Goal: Transaction & Acquisition: Purchase product/service

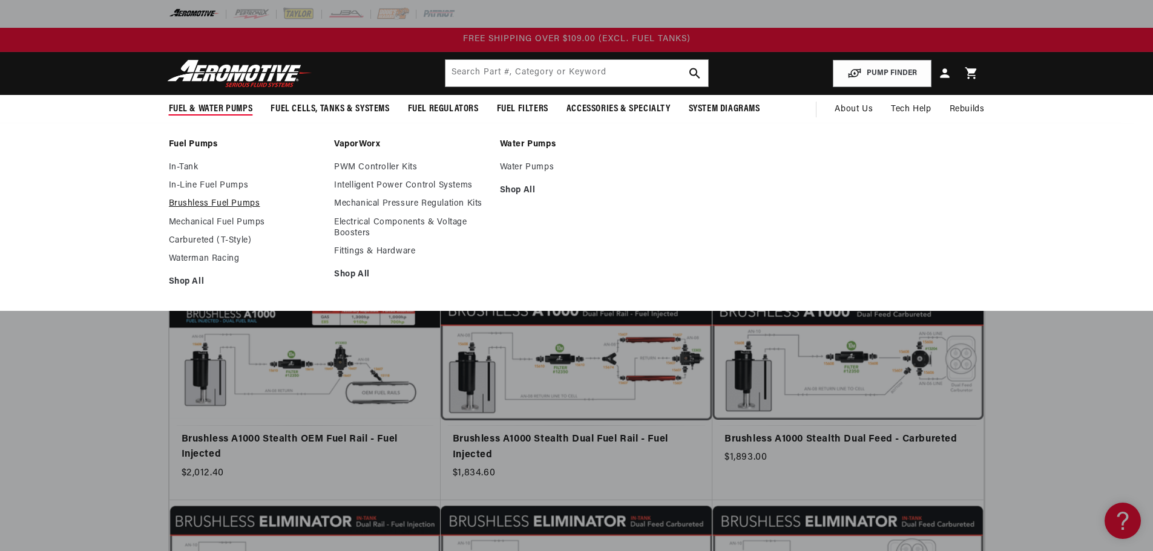
click at [218, 203] on link "Brushless Fuel Pumps" at bounding box center [246, 203] width 154 height 11
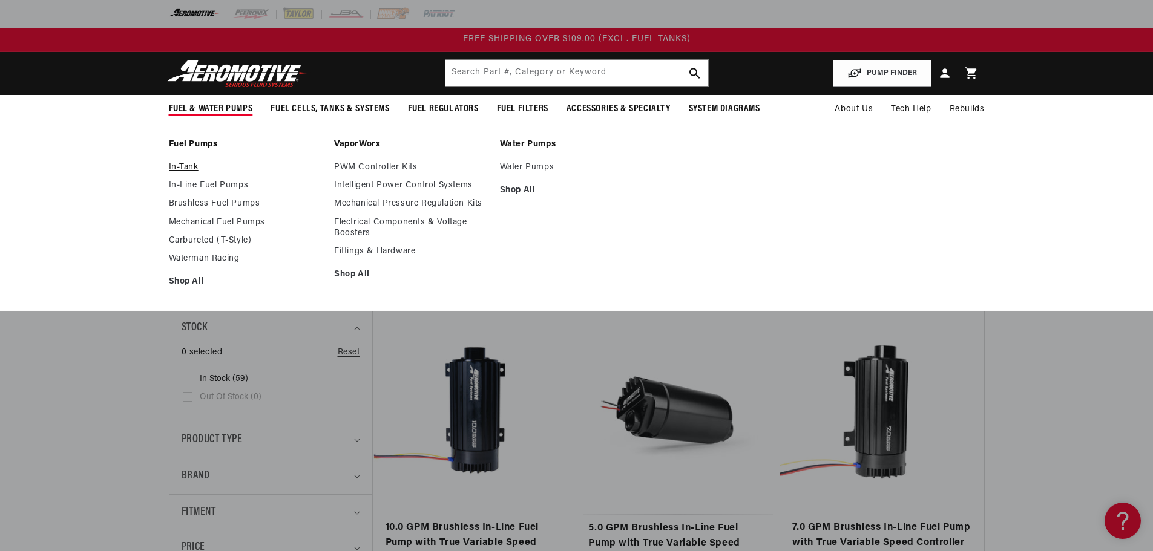
click at [180, 166] on link "In-Tank" at bounding box center [246, 167] width 154 height 11
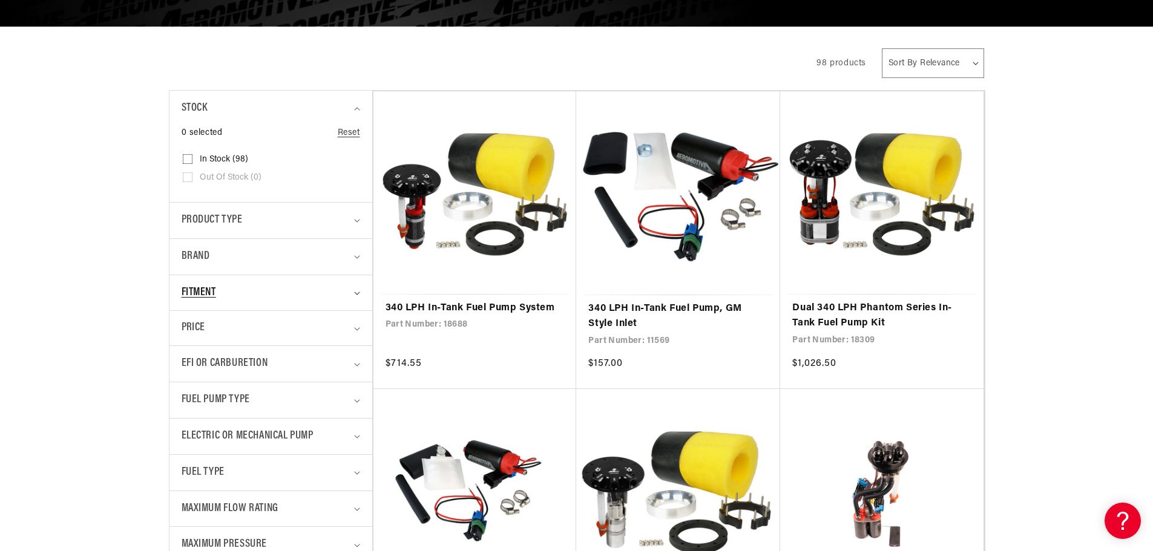
scroll to position [242, 0]
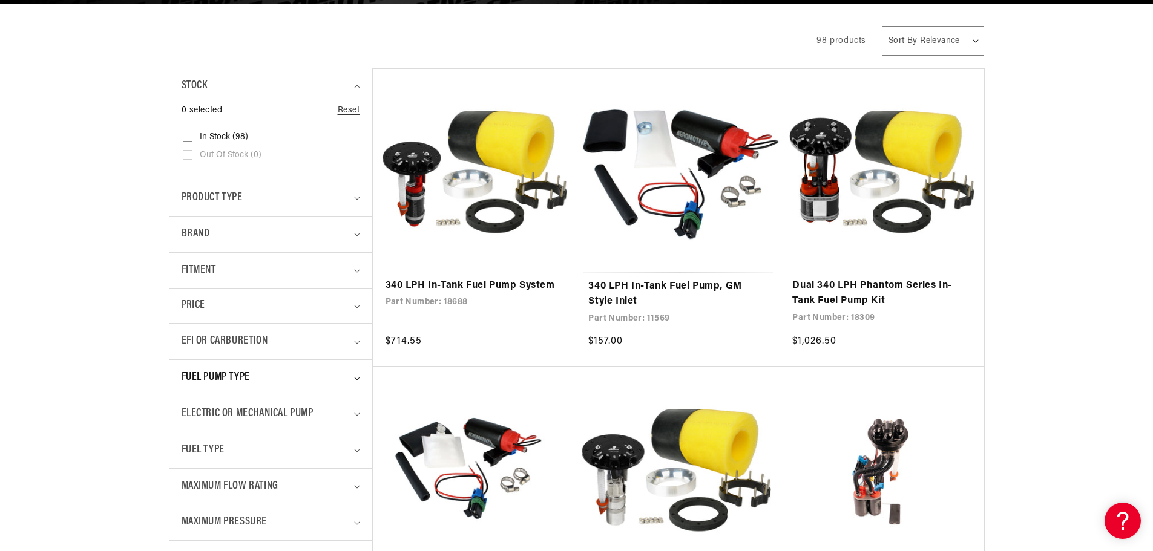
click at [350, 374] on summary "Fuel Pump Type" at bounding box center [271, 378] width 178 height 36
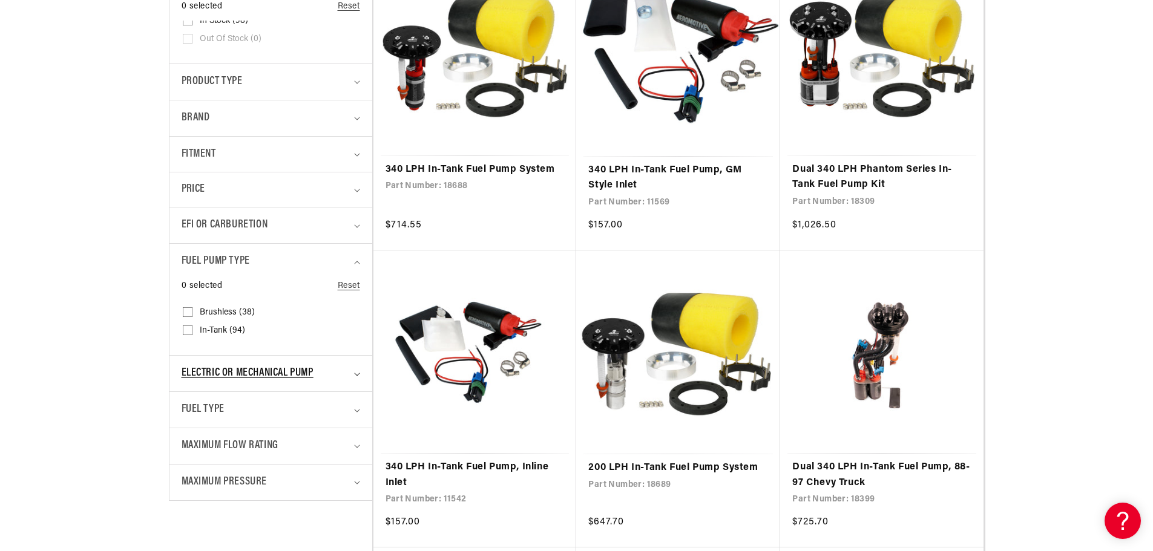
scroll to position [363, 0]
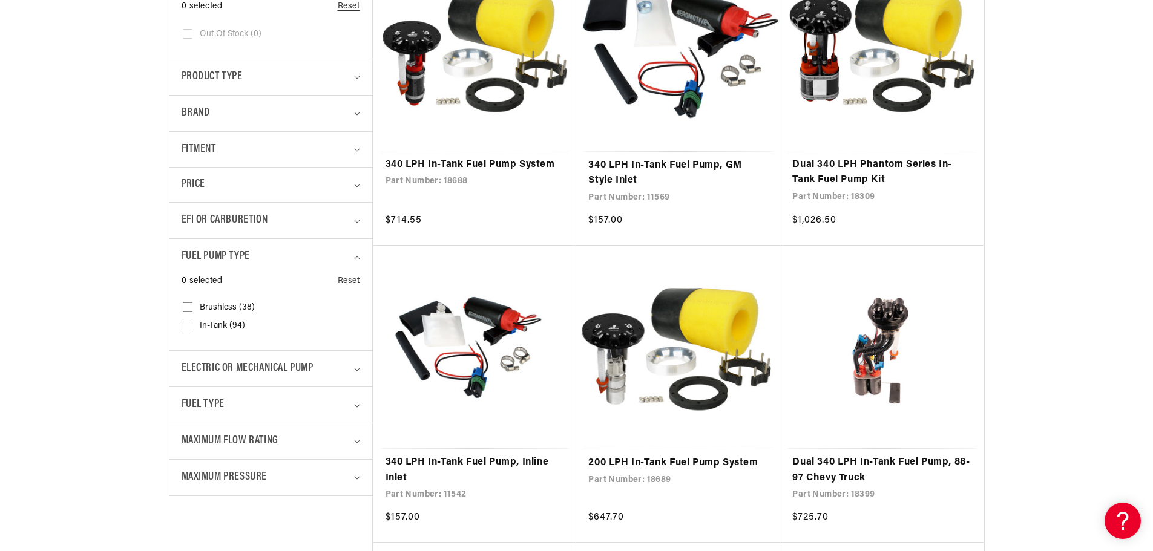
click at [192, 327] on input "In-Tank (94) In-Tank (94 products)" at bounding box center [188, 328] width 10 height 10
checkbox input "true"
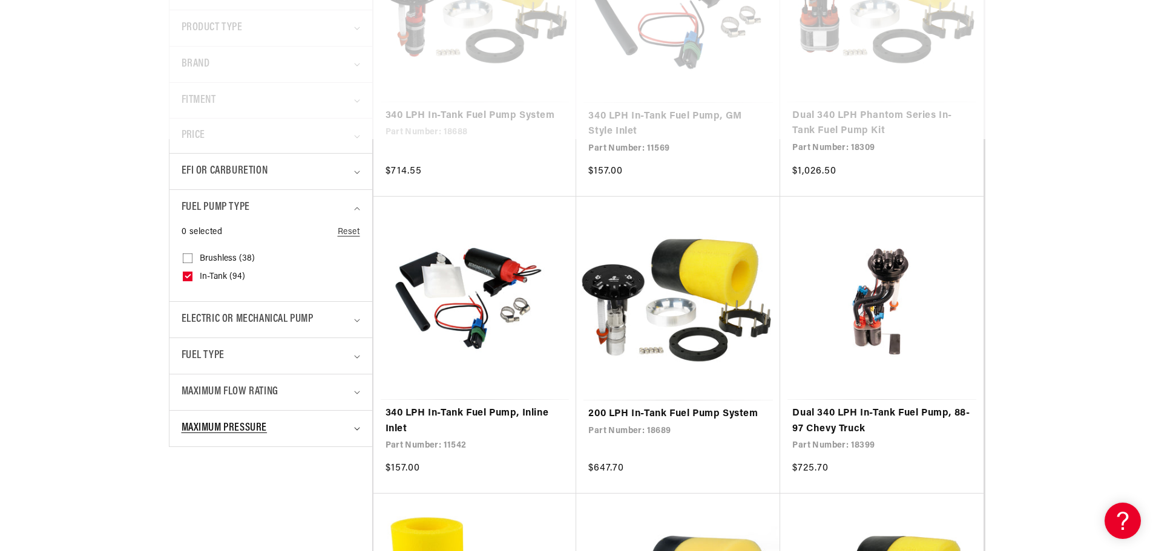
scroll to position [484, 0]
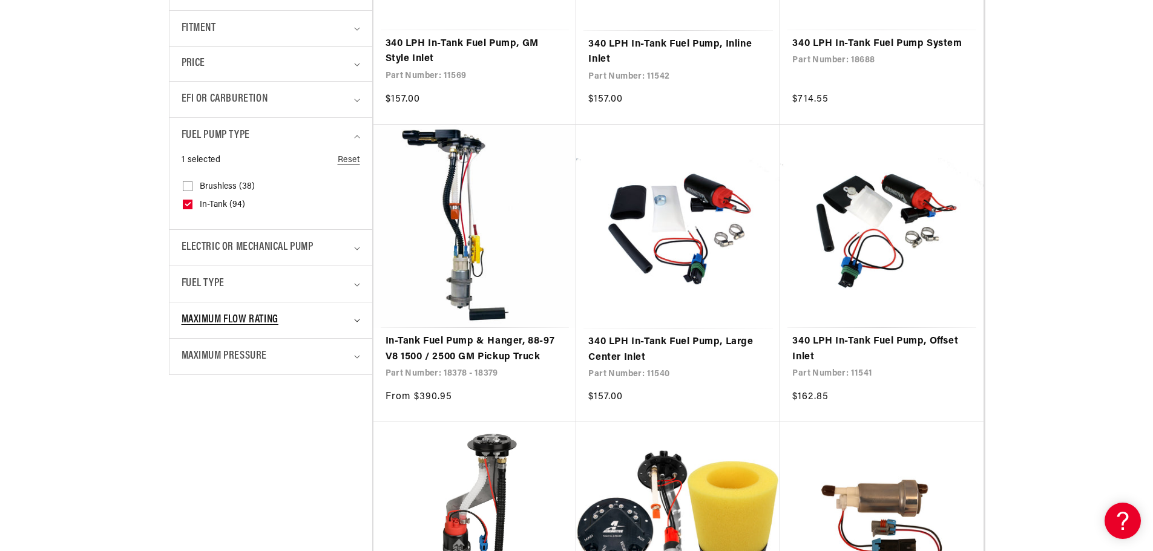
click at [341, 313] on div "Maximum Flow Rating" at bounding box center [266, 321] width 168 height 18
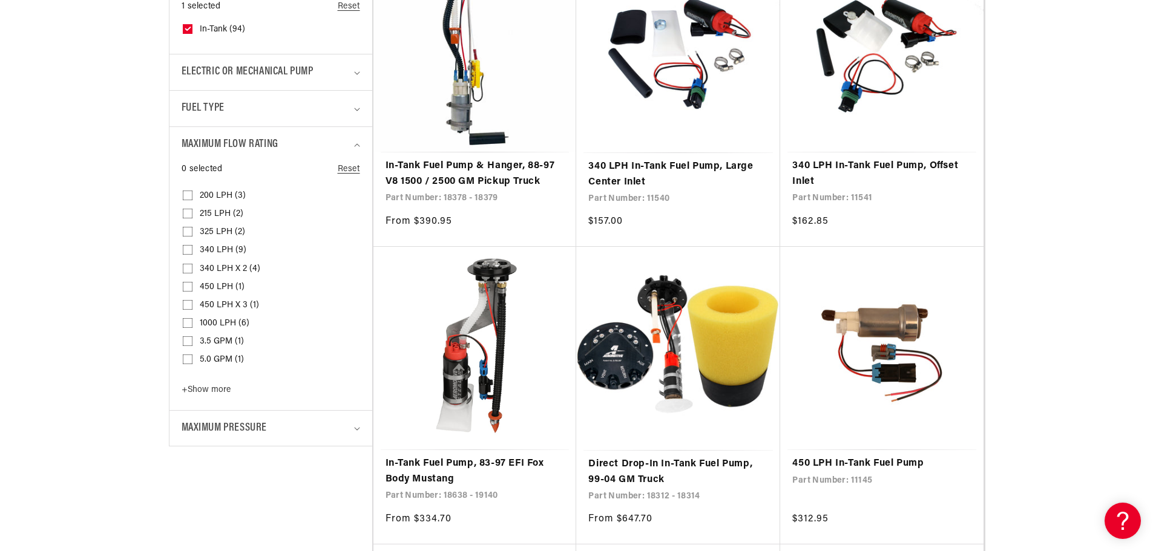
scroll to position [666, 0]
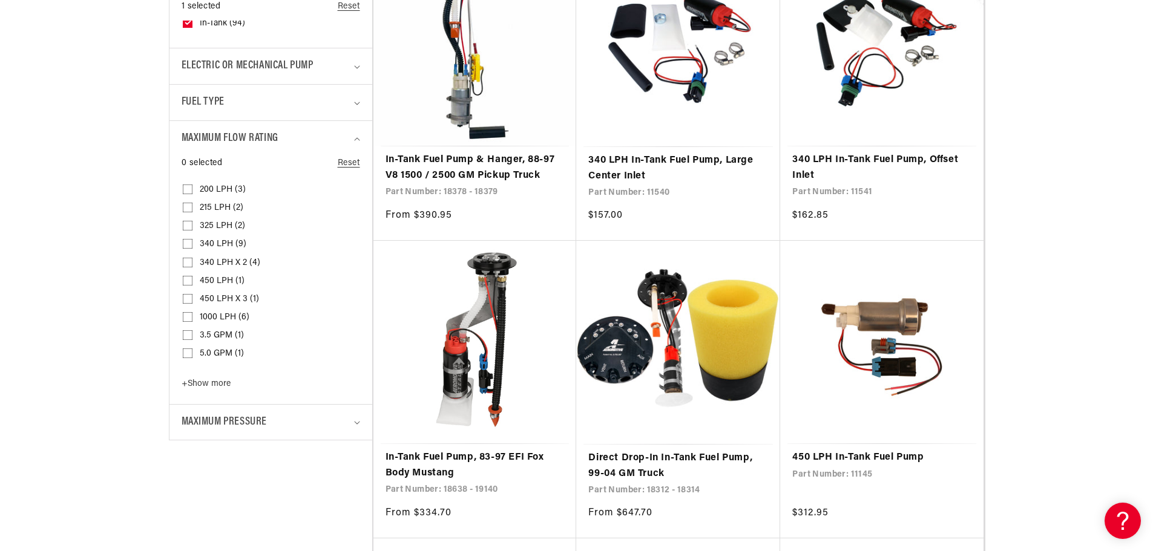
click at [186, 241] on input "340 LPH (9) 340 LPH (9 products)" at bounding box center [188, 246] width 10 height 10
checkbox input "true"
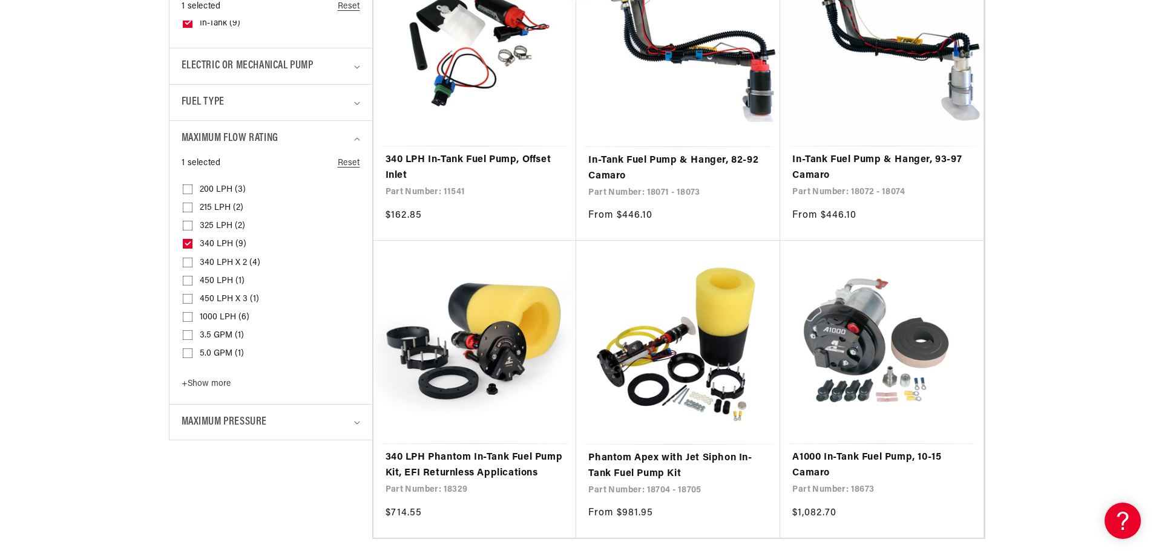
click at [186, 286] on input "450 LPH (1) 450 LPH (1 product)" at bounding box center [188, 283] width 10 height 10
checkbox input "true"
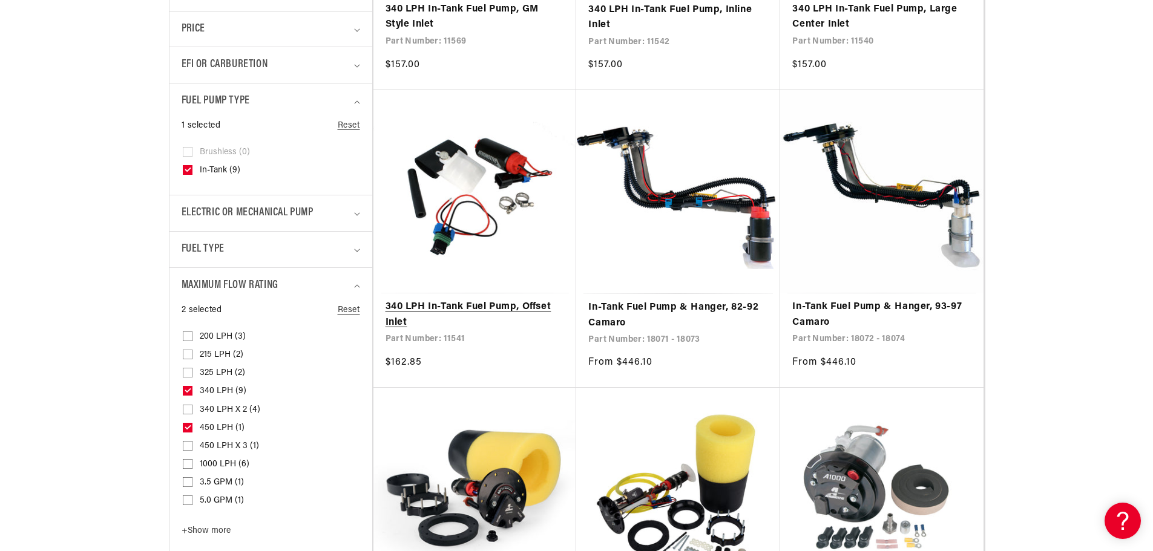
scroll to position [545, 0]
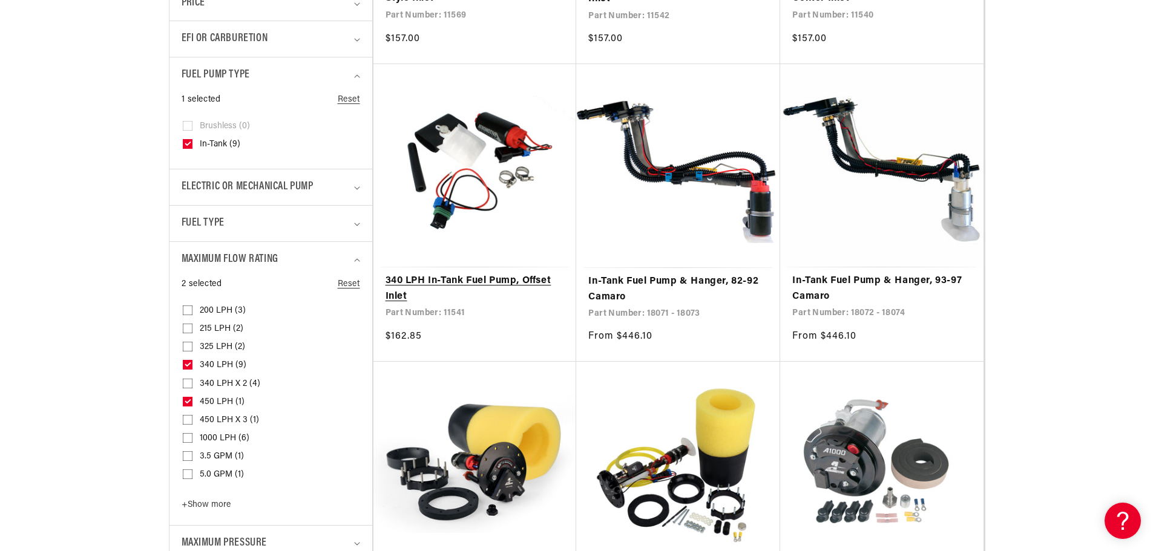
click at [489, 277] on link "340 LPH In-Tank Fuel Pump, Offset Inlet" at bounding box center [474, 288] width 179 height 31
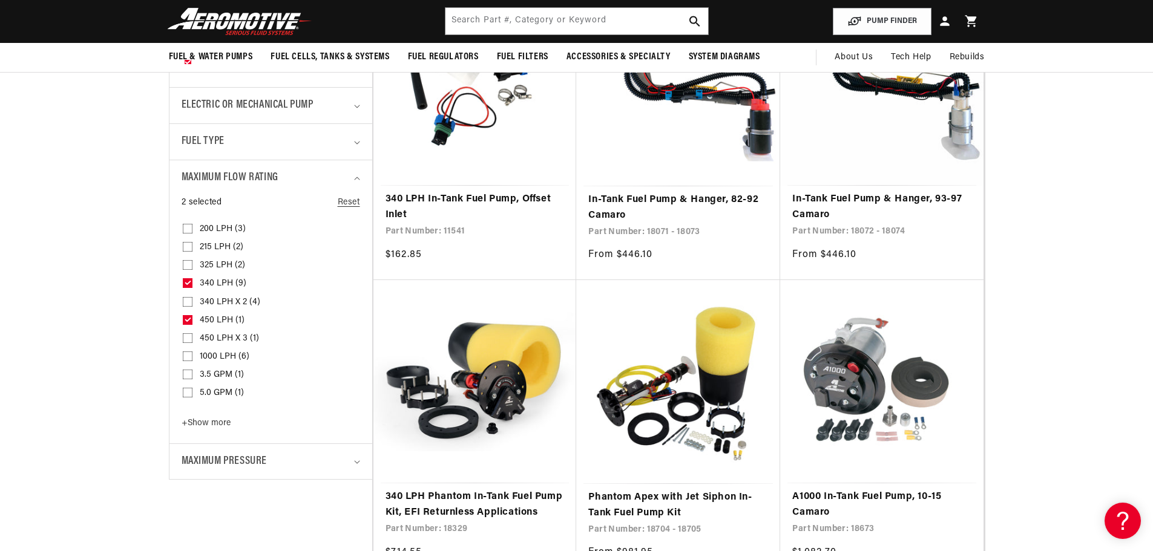
scroll to position [605, 0]
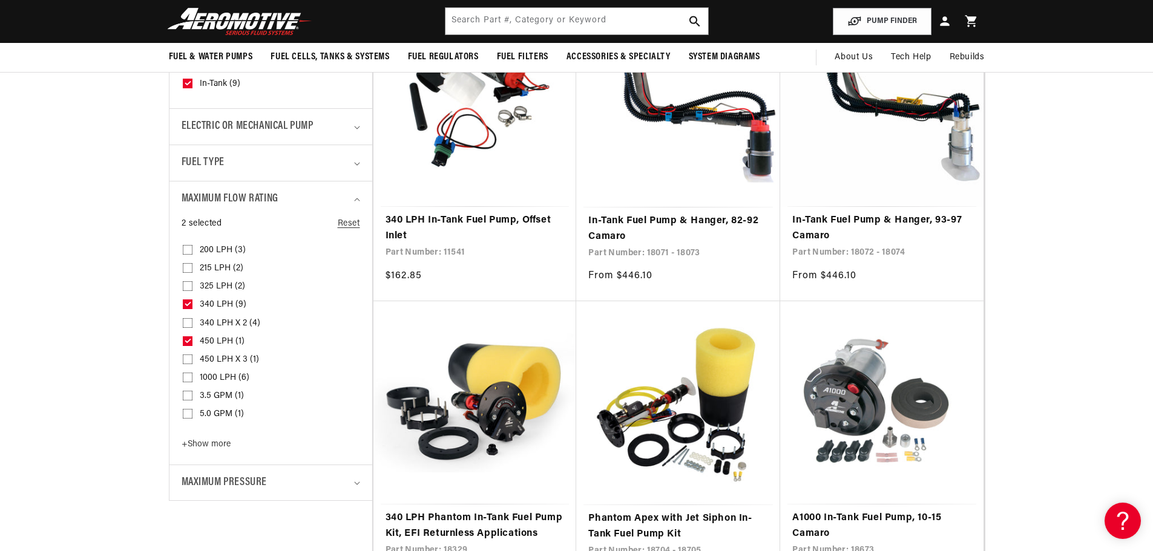
click at [188, 304] on icon at bounding box center [187, 304] width 5 height 3
click at [188, 304] on input "340 LPH (9) 340 LPH (9 products)" at bounding box center [188, 307] width 10 height 10
checkbox input "false"
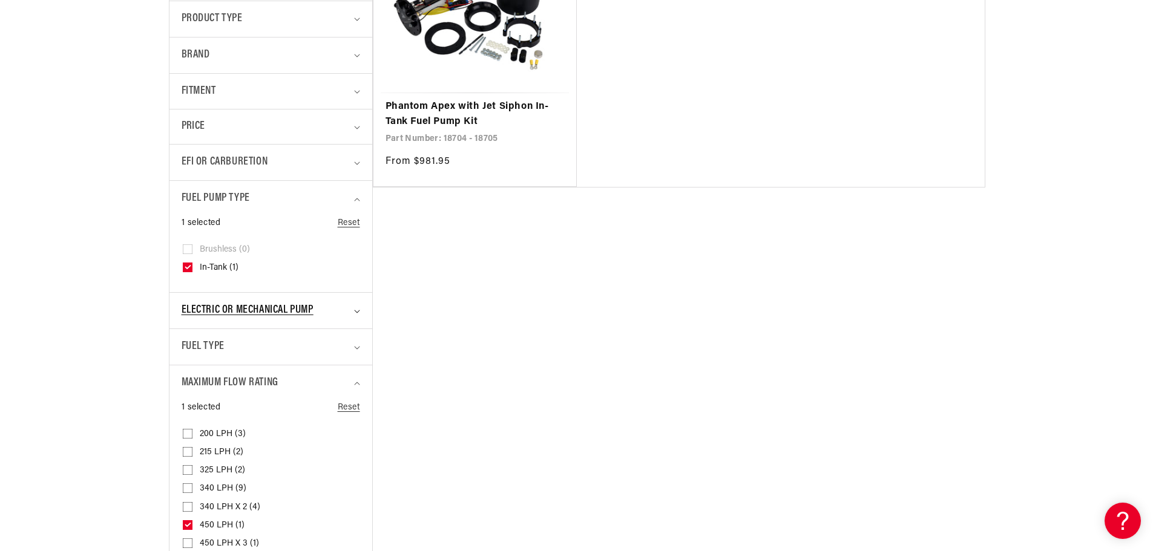
scroll to position [424, 0]
click at [182, 261] on div "1 selected Reset Fuel Pump Type Brushless (0) Brushless (0 products) In-Tank (1)" at bounding box center [271, 252] width 178 height 76
click at [186, 263] on icon at bounding box center [188, 265] width 7 height 4
click at [186, 263] on input "In-Tank (1) In-Tank (1 product)" at bounding box center [188, 268] width 10 height 10
checkbox input "false"
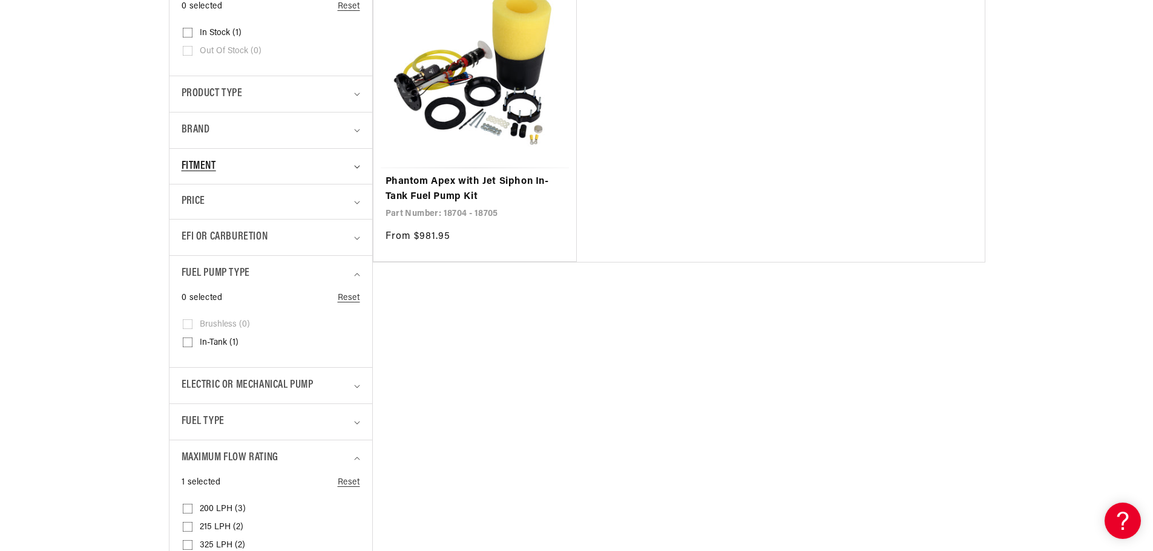
scroll to position [363, 0]
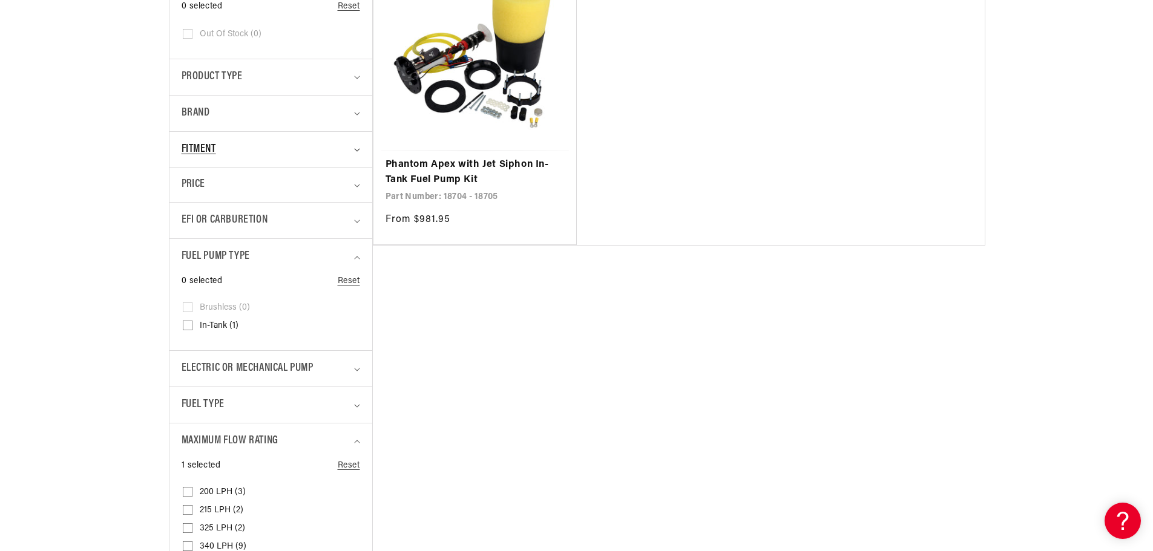
click at [315, 154] on div "Fitment" at bounding box center [266, 150] width 168 height 18
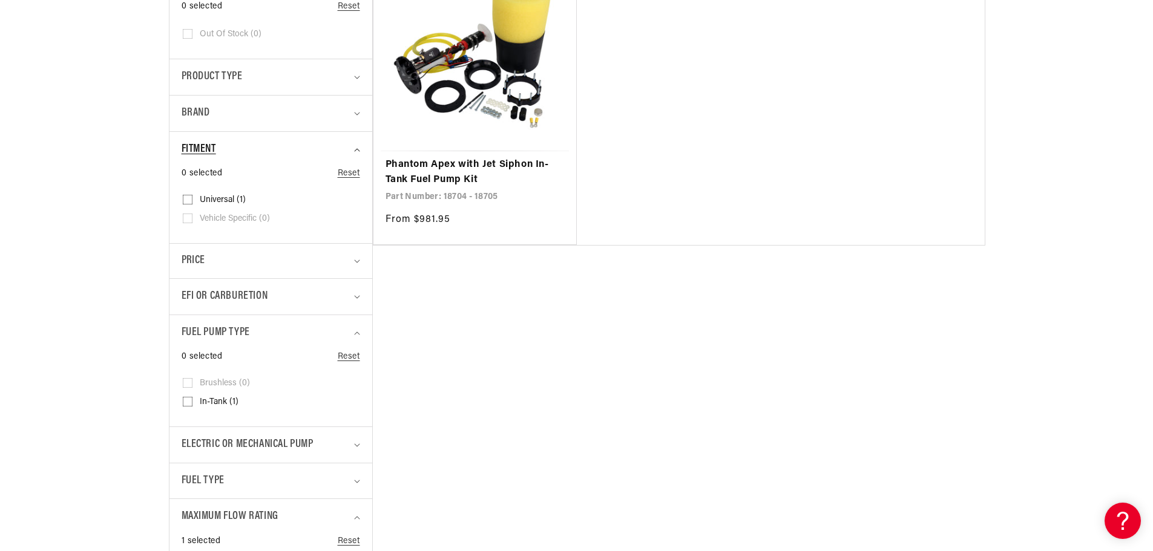
click at [315, 154] on div "Fitment" at bounding box center [266, 150] width 168 height 18
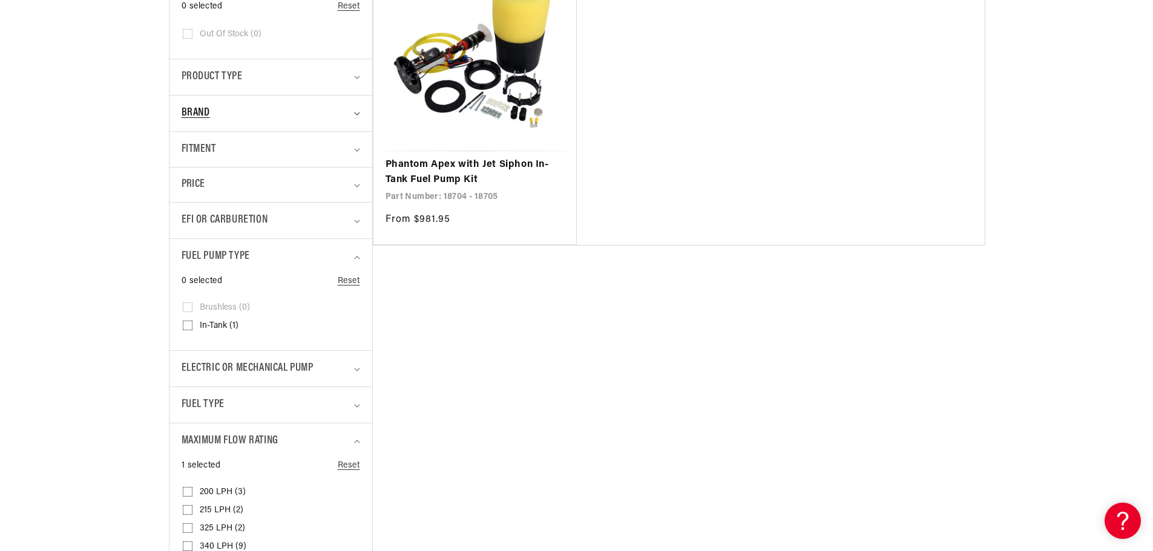
click at [295, 119] on div "Brand" at bounding box center [266, 114] width 168 height 18
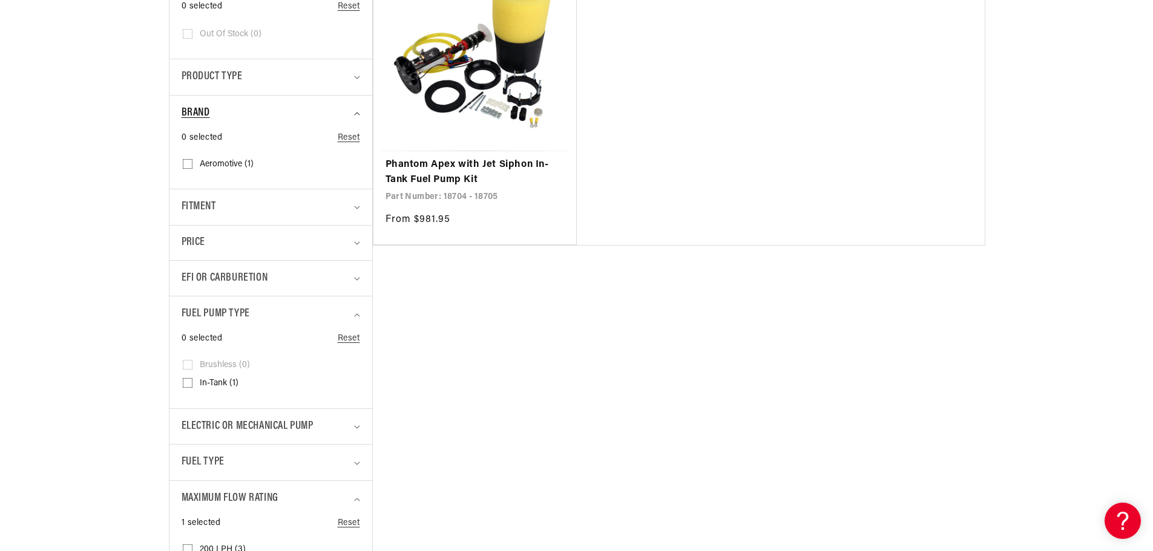
click at [295, 119] on div "Brand" at bounding box center [266, 114] width 168 height 18
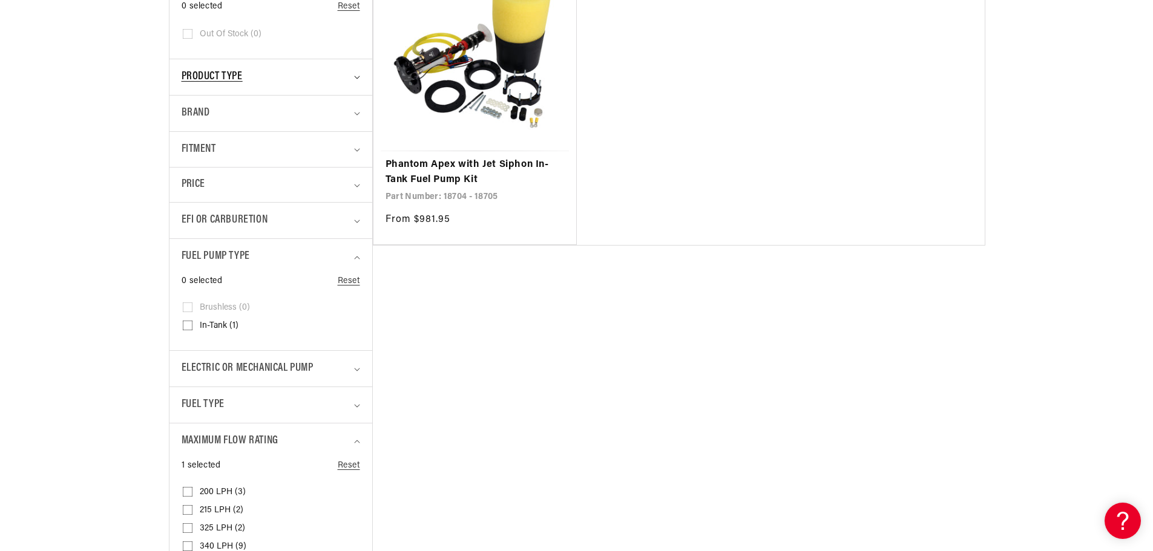
click at [287, 78] on div "Product type" at bounding box center [266, 77] width 168 height 18
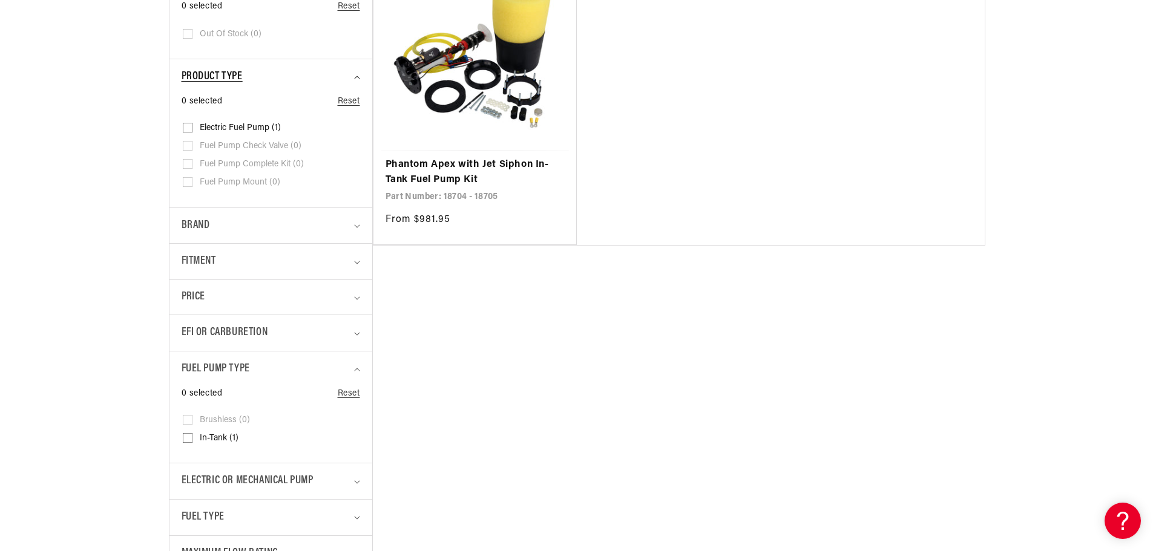
click at [287, 78] on div "Product type" at bounding box center [266, 77] width 168 height 18
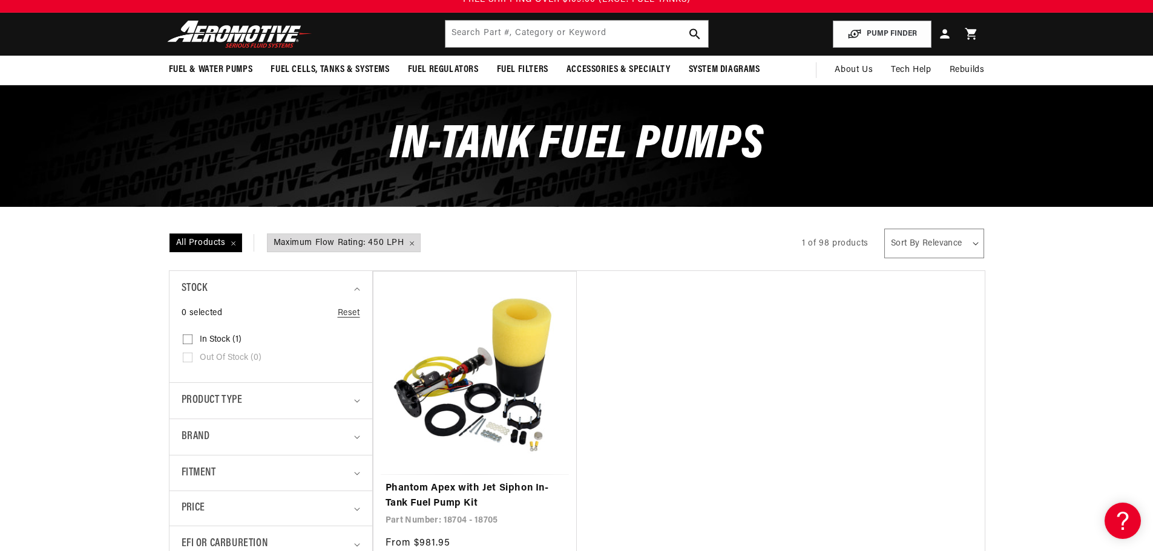
scroll to position [0, 0]
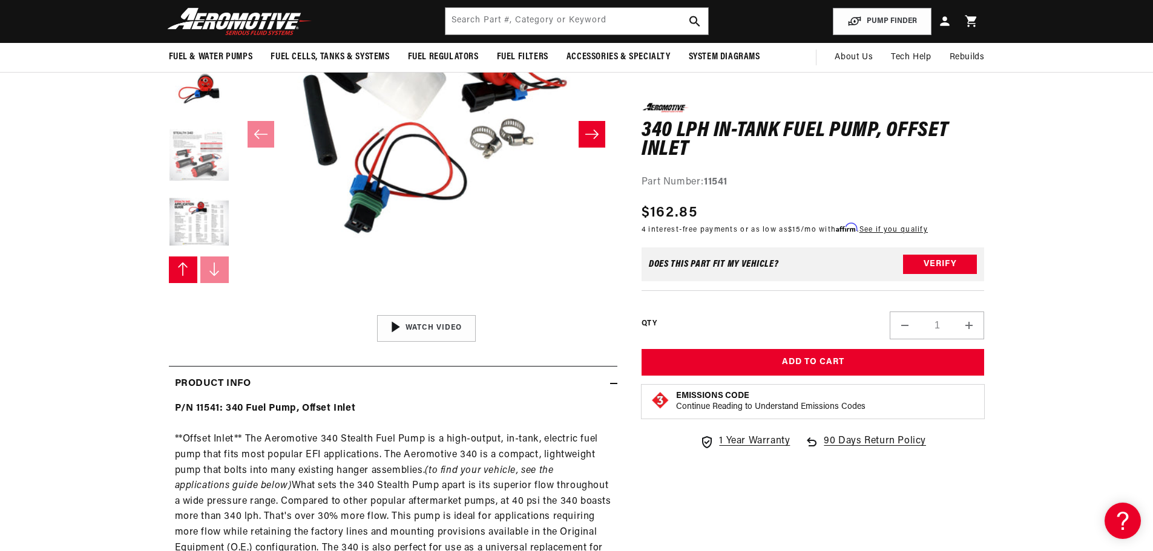
scroll to position [121, 0]
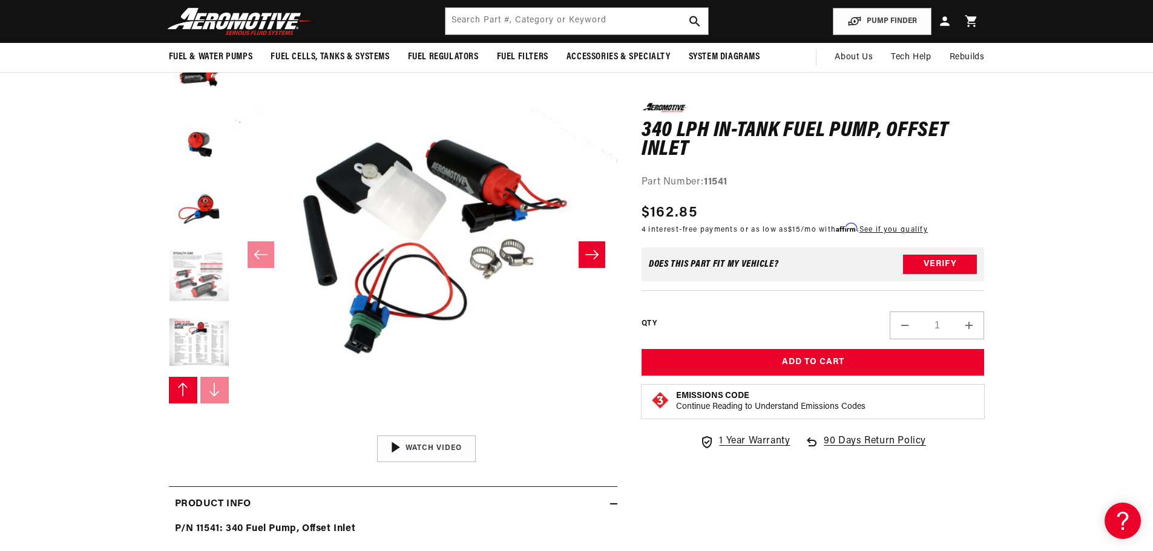
click at [203, 271] on button "Load image 6 in gallery view" at bounding box center [199, 277] width 61 height 61
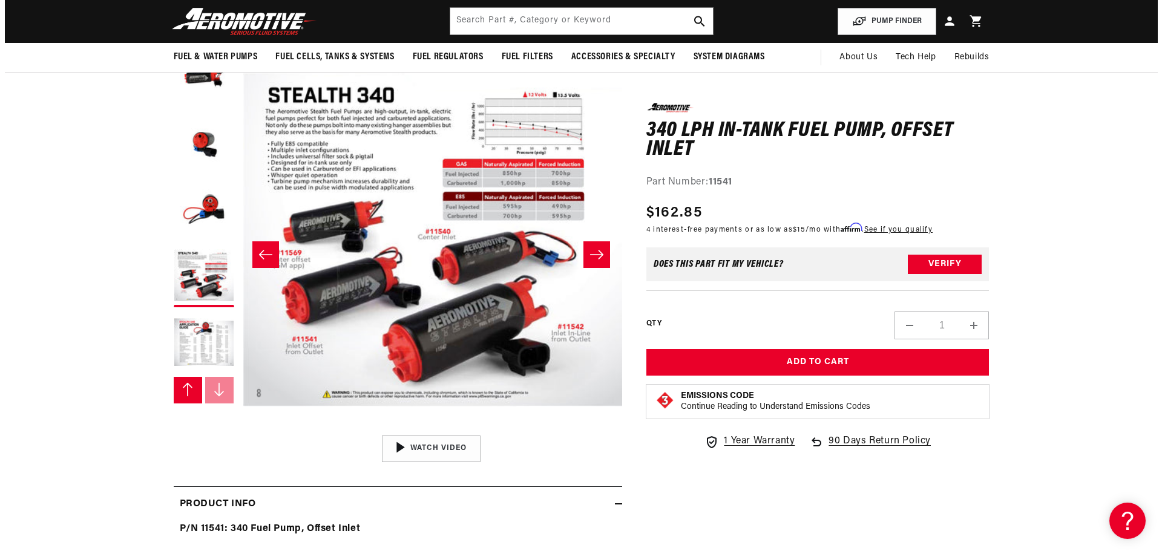
scroll to position [1, 1910]
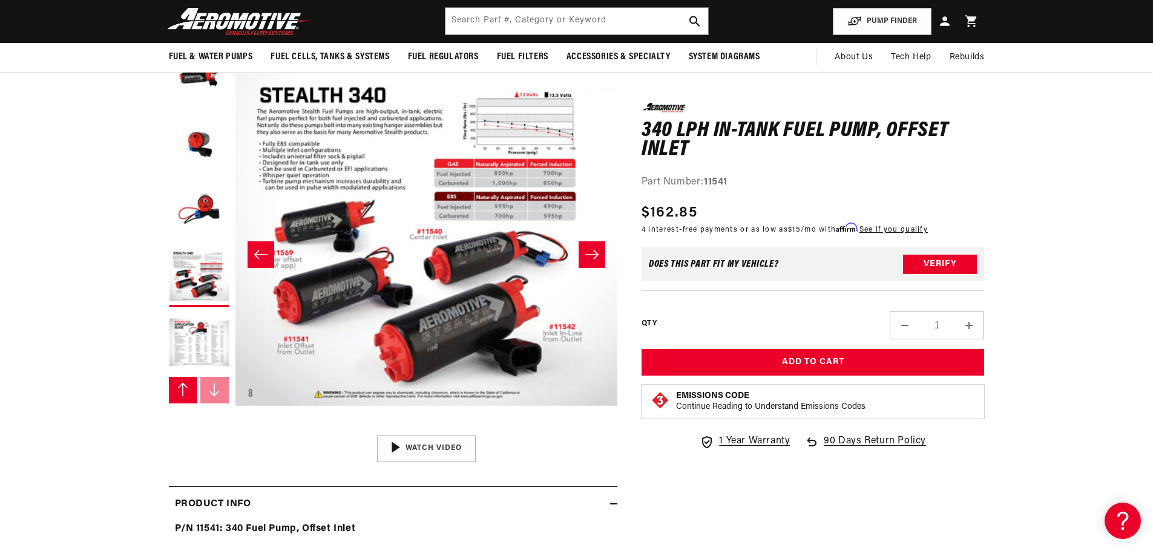
click at [235, 429] on button "Open media 6 in modal" at bounding box center [235, 429] width 0 height 0
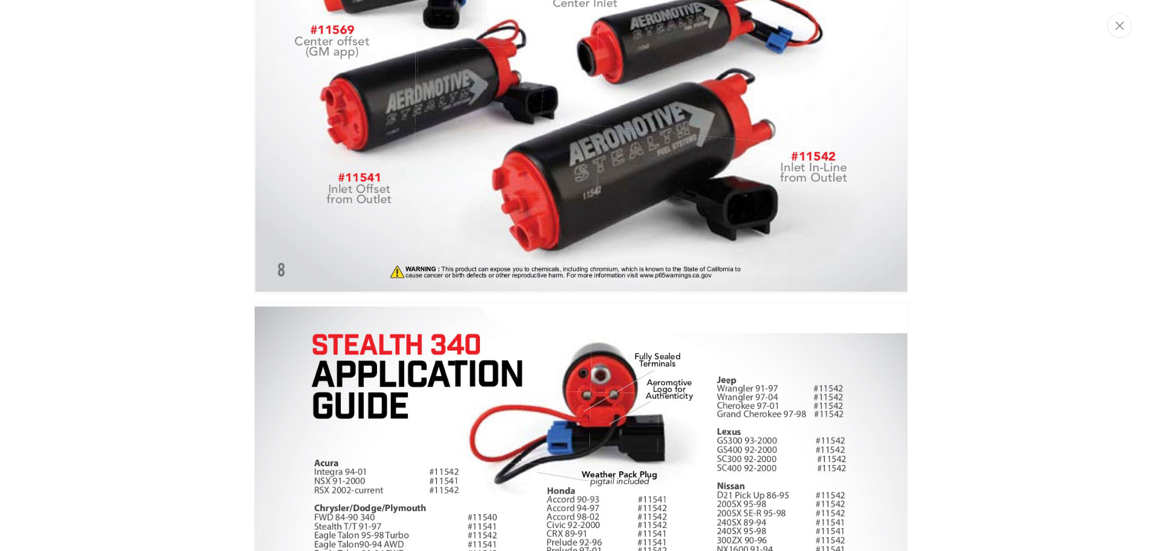
scroll to position [2718, 0]
